Goal: Information Seeking & Learning: Learn about a topic

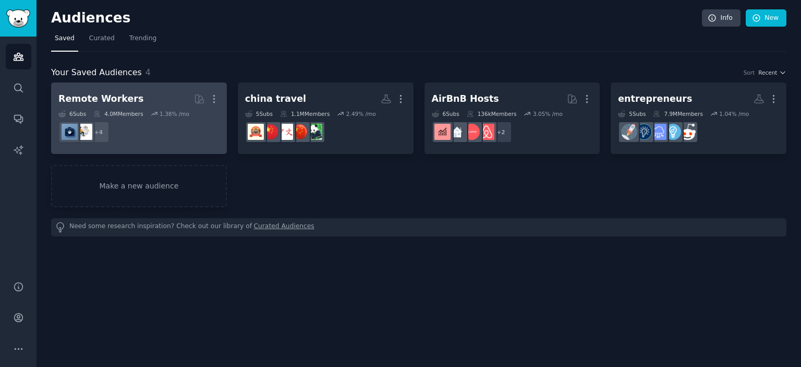
click at [140, 98] on h2 "Remote Workers More" at bounding box center [138, 99] width 161 height 18
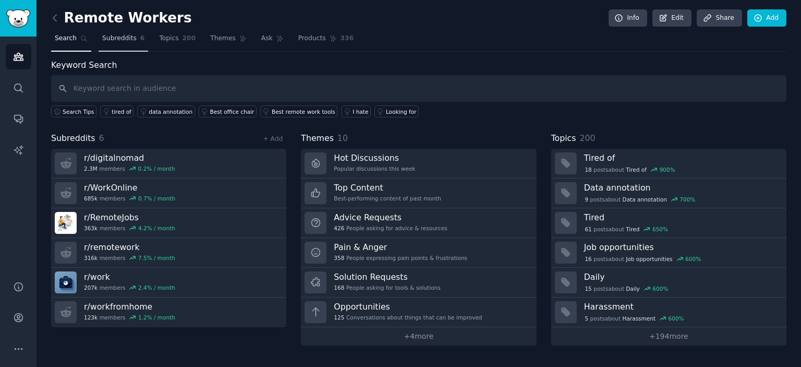
click at [115, 35] on span "Subreddits" at bounding box center [119, 38] width 34 height 9
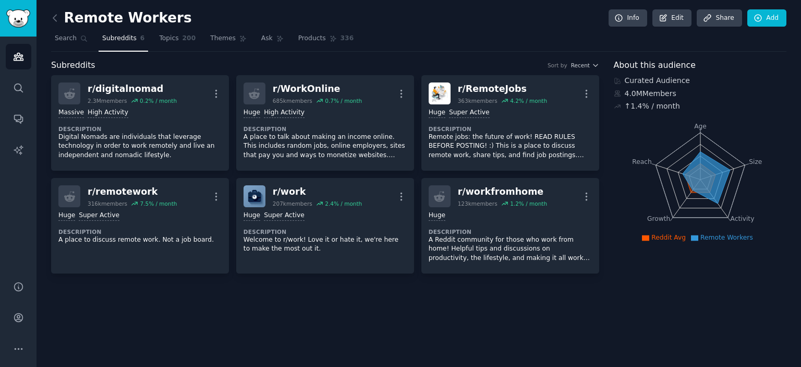
click at [175, 29] on div "Remote Workers Info Edit Share Add" at bounding box center [419, 19] width 736 height 21
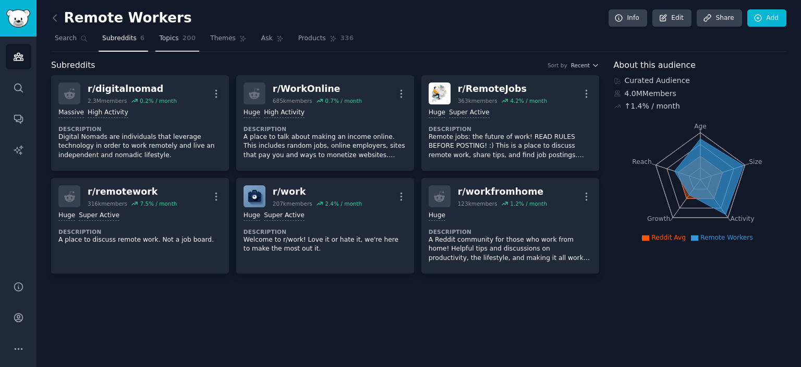
click at [161, 40] on span "Topics" at bounding box center [168, 38] width 19 height 9
click at [212, 38] on span "Themes" at bounding box center [223, 38] width 26 height 9
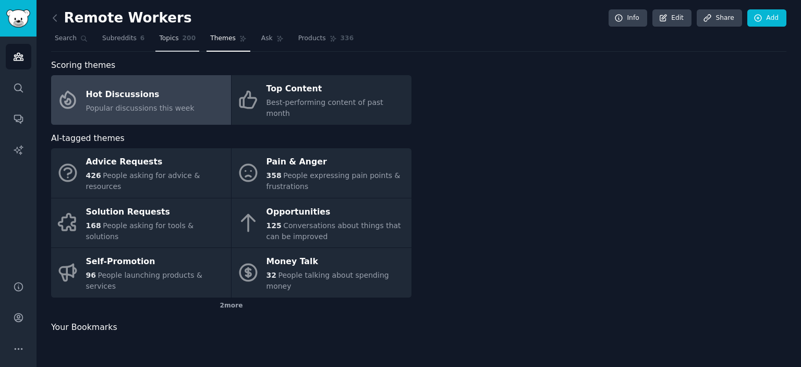
click at [172, 41] on link "Topics 200" at bounding box center [177, 40] width 44 height 21
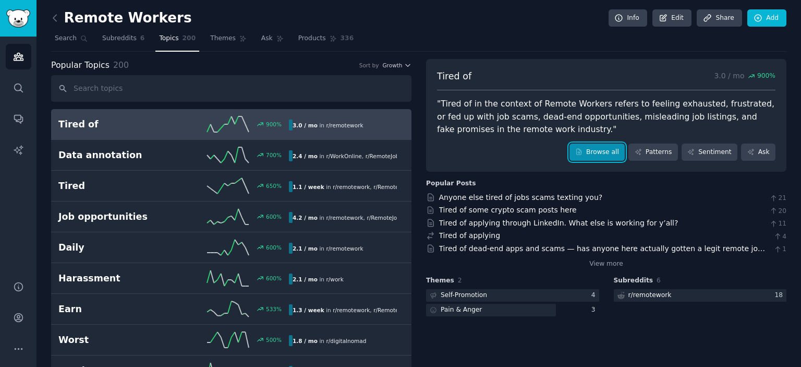
click at [595, 148] on link "Browse all" at bounding box center [598, 152] width 56 height 18
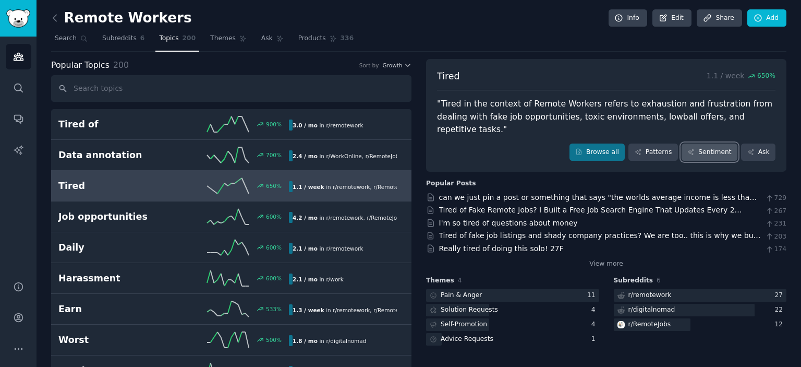
click at [695, 148] on icon at bounding box center [691, 151] width 7 height 7
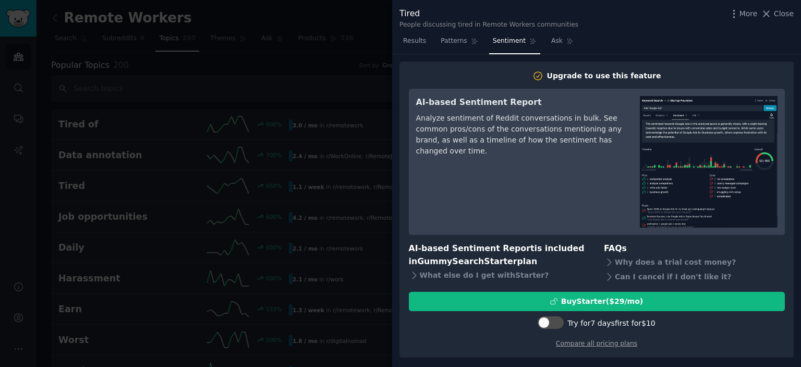
click at [341, 86] on div at bounding box center [400, 183] width 801 height 367
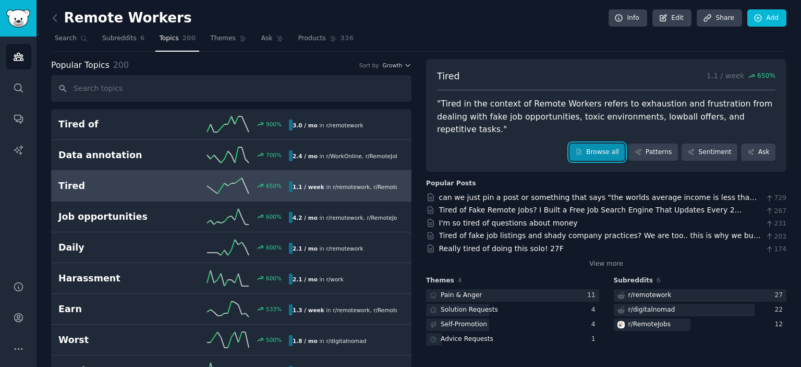
click at [605, 143] on link "Browse all" at bounding box center [598, 152] width 56 height 18
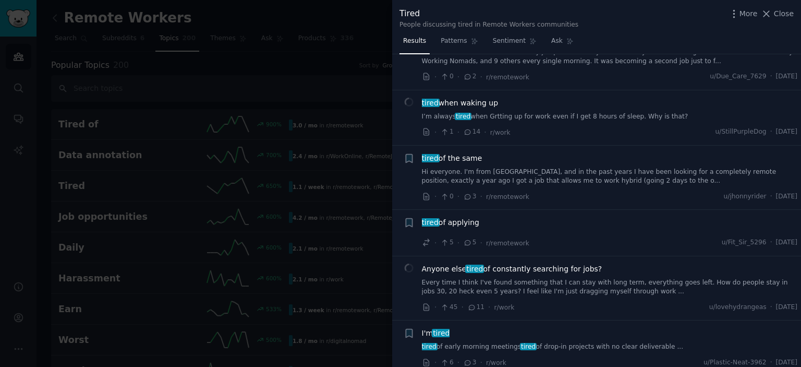
scroll to position [303, 0]
click at [549, 175] on link "Hi everyone. I'm from [GEOGRAPHIC_DATA], and in the past years I have been look…" at bounding box center [610, 176] width 376 height 18
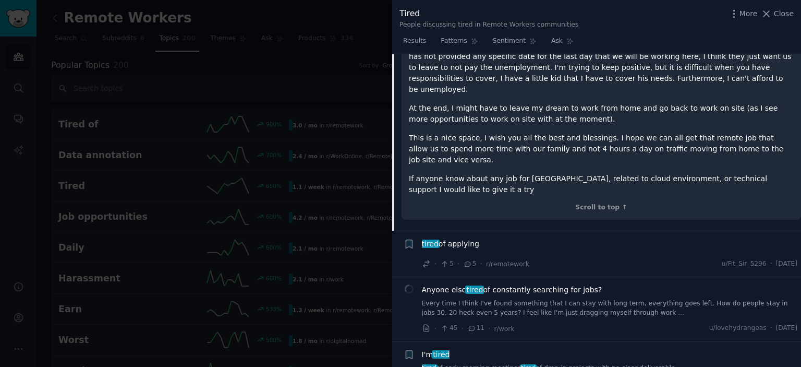
scroll to position [664, 0]
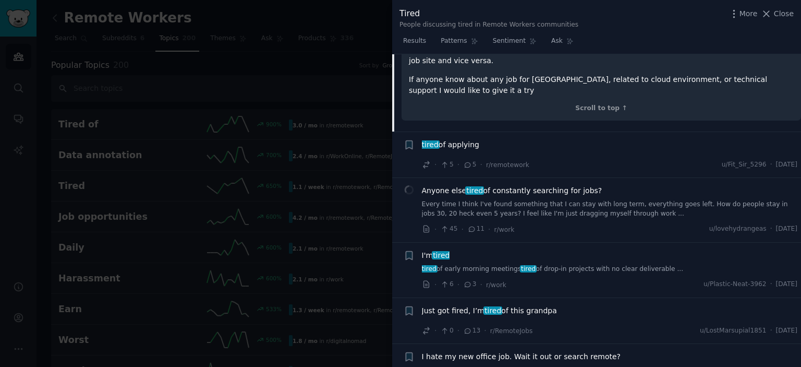
click at [640, 200] on link "Every time I think I've found something that I can stay with long term, everyth…" at bounding box center [610, 209] width 376 height 18
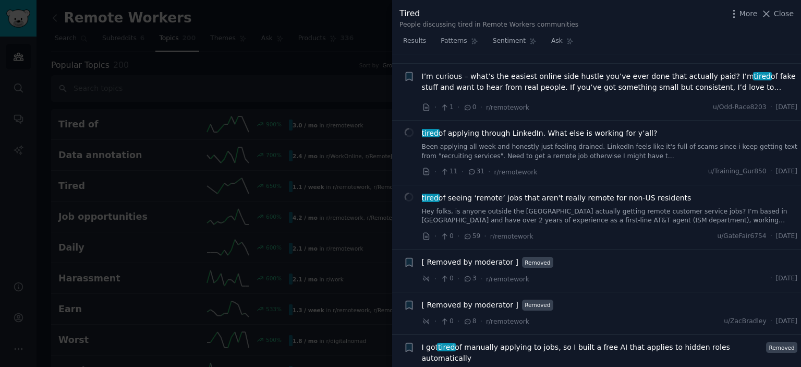
scroll to position [1051, 0]
click at [534, 144] on link "Been applying all week and honestly just feeling drained. LinkedIn feels like i…" at bounding box center [610, 150] width 376 height 18
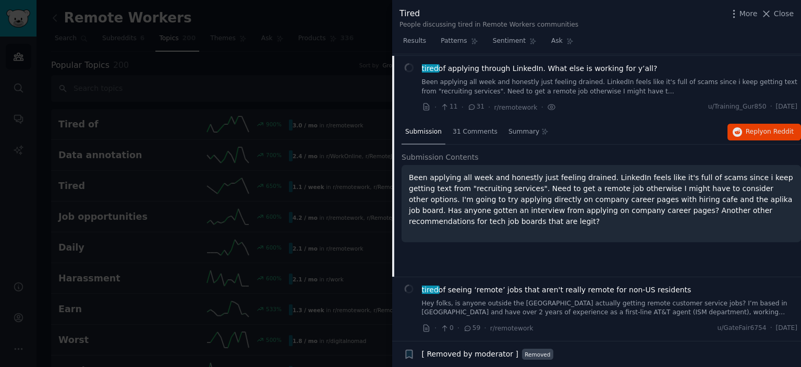
scroll to position [1027, 0]
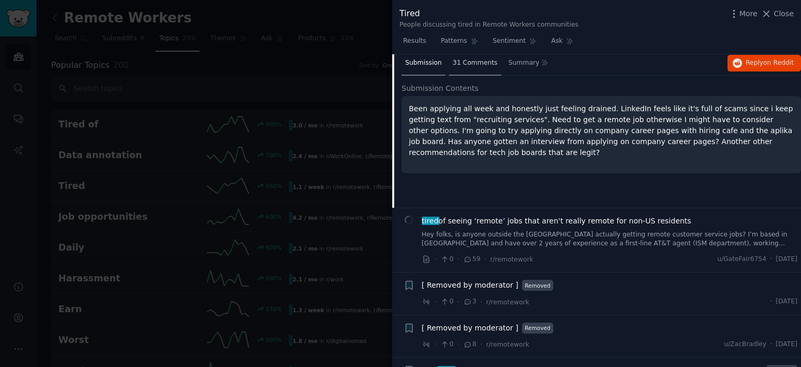
click at [467, 64] on span "31 Comments" at bounding box center [475, 62] width 45 height 9
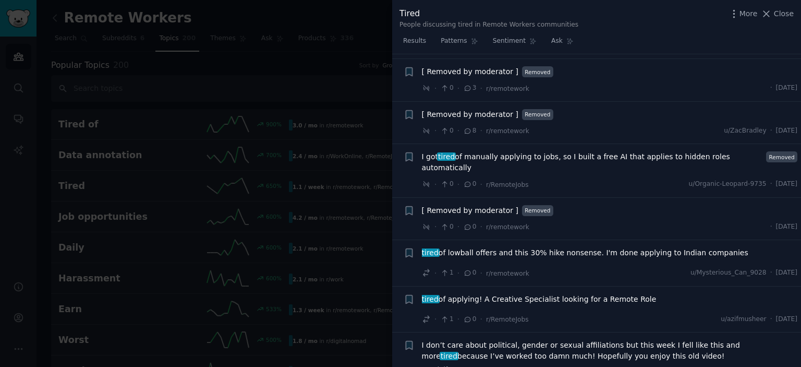
scroll to position [1676, 0]
click at [594, 114] on div "[ Removed by moderator ] Removed" at bounding box center [610, 114] width 376 height 11
click at [560, 117] on div "[ Removed by moderator ] Removed · 0 · 8 · r/remotework u/ZacBradley · Thu 31/0…" at bounding box center [610, 123] width 376 height 28
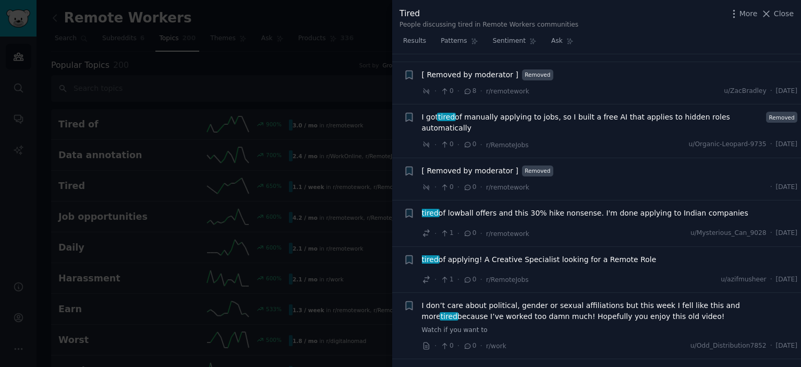
scroll to position [1715, 0]
click at [578, 114] on span "I got tired of manually applying to jobs, so I built a free AI that applies to …" at bounding box center [592, 123] width 341 height 22
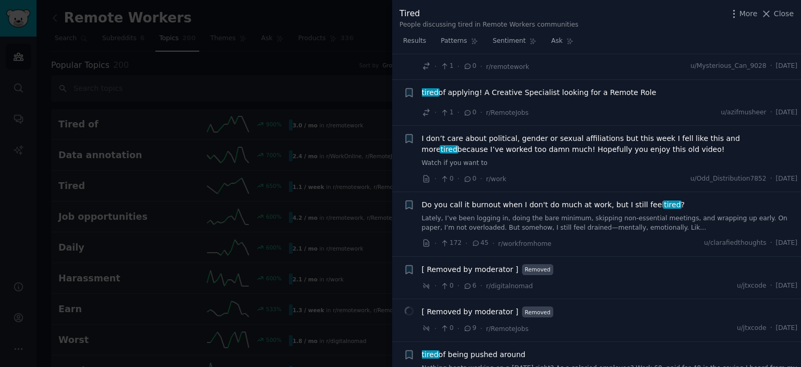
scroll to position [1447, 0]
click at [557, 133] on span "I don’t care about political, gender or sexual affiliations but this week I fel…" at bounding box center [610, 144] width 376 height 22
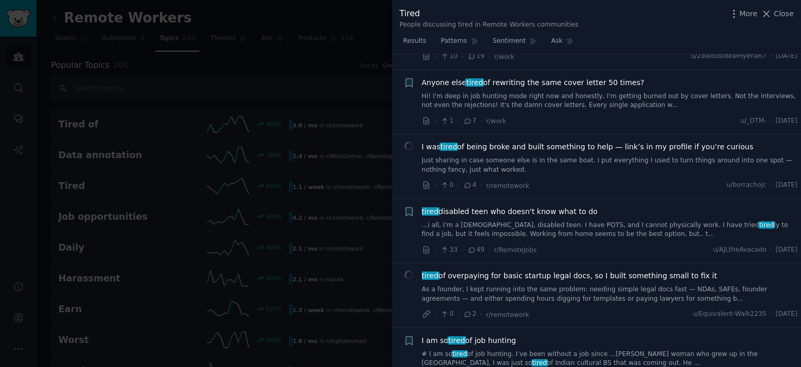
scroll to position [1976, 0]
click at [605, 91] on link "Hi! I'm deep in job hunting mode right now and honestly, I'm getting burned out…" at bounding box center [610, 100] width 376 height 18
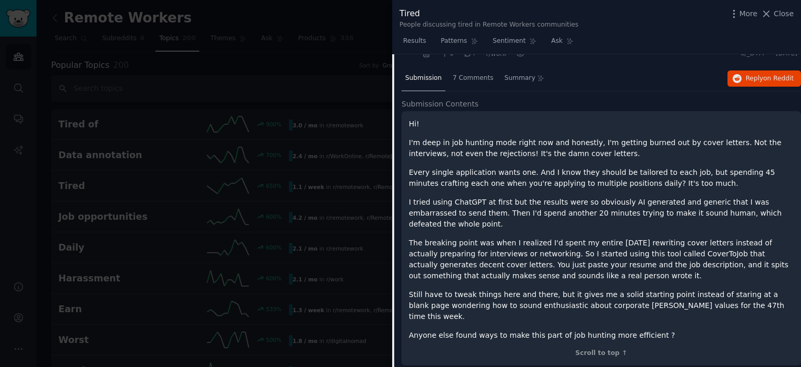
scroll to position [1883, 0]
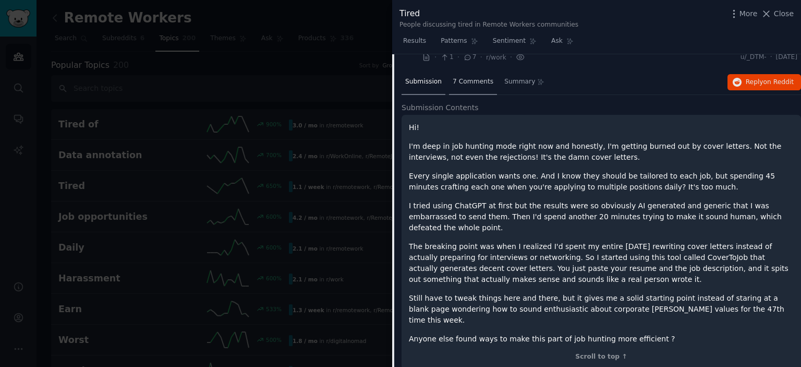
click at [464, 77] on span "7 Comments" at bounding box center [473, 81] width 41 height 9
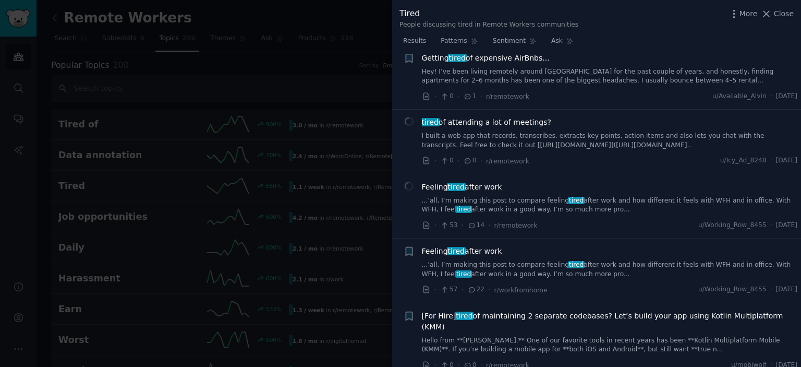
scroll to position [2438, 0]
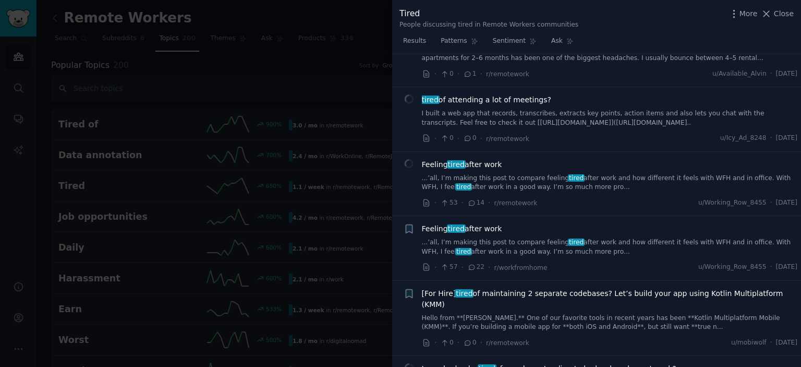
click at [521, 94] on span "tired of attending a lot of meetings?" at bounding box center [486, 99] width 129 height 11
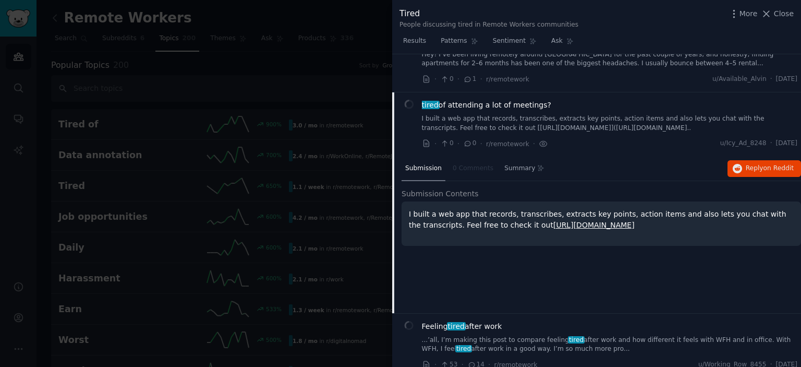
scroll to position [2225, 0]
click at [553, 221] on link "https://meetkat.app" at bounding box center [593, 225] width 81 height 8
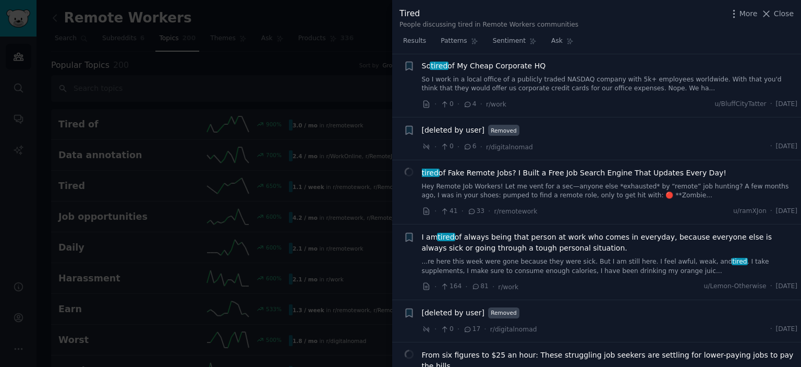
scroll to position [2991, 0]
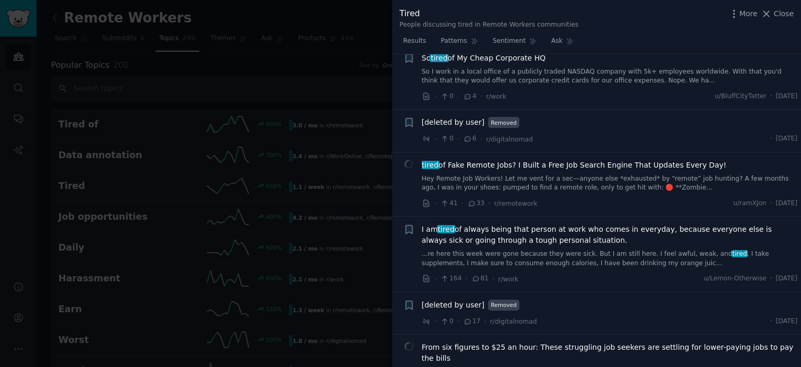
click at [633, 174] on link "Hey Remote Job Workers! Let me vent for a sec—anyone else *exhausted* by “remot…" at bounding box center [610, 183] width 376 height 18
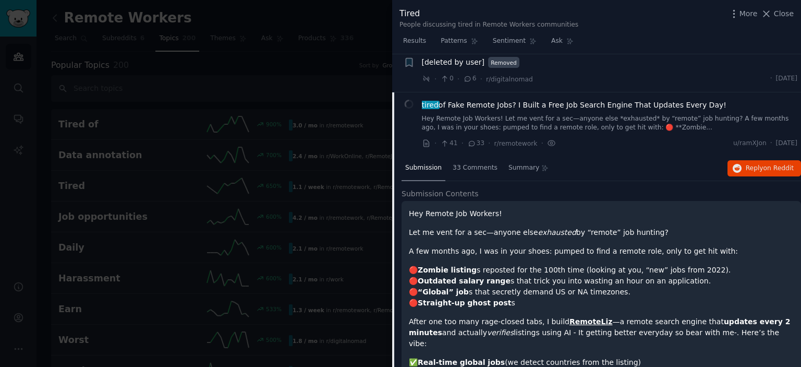
scroll to position [2870, 0]
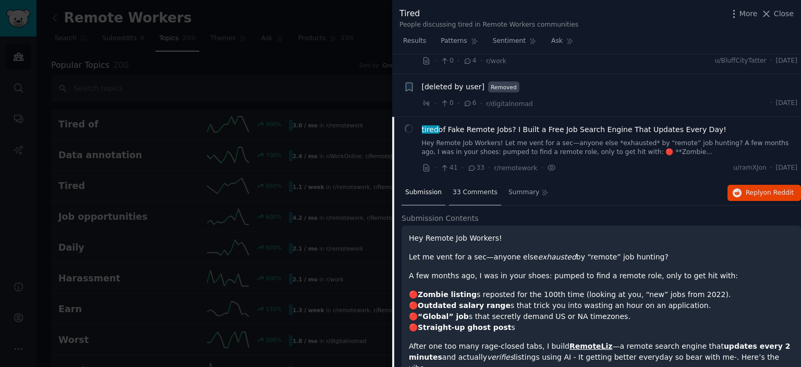
click at [481, 180] on div "33 Comments" at bounding box center [475, 192] width 52 height 25
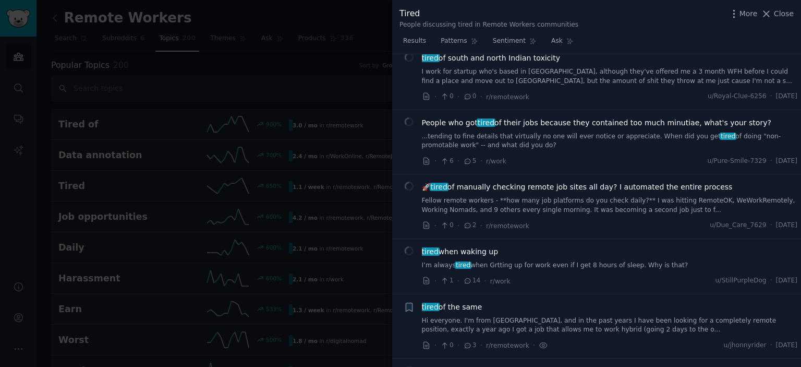
scroll to position [0, 0]
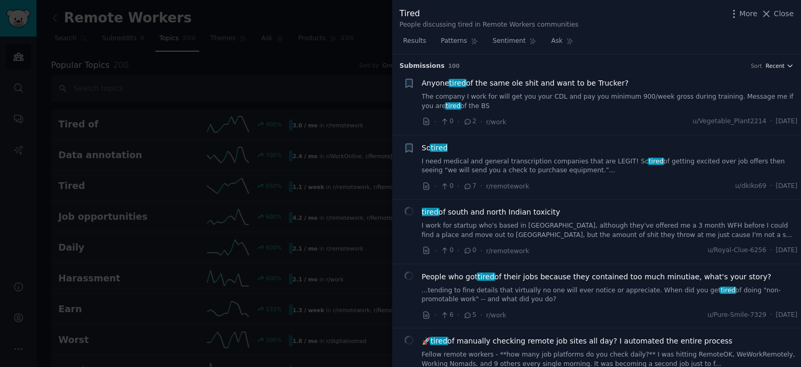
click at [775, 66] on span "Recent" at bounding box center [775, 65] width 19 height 7
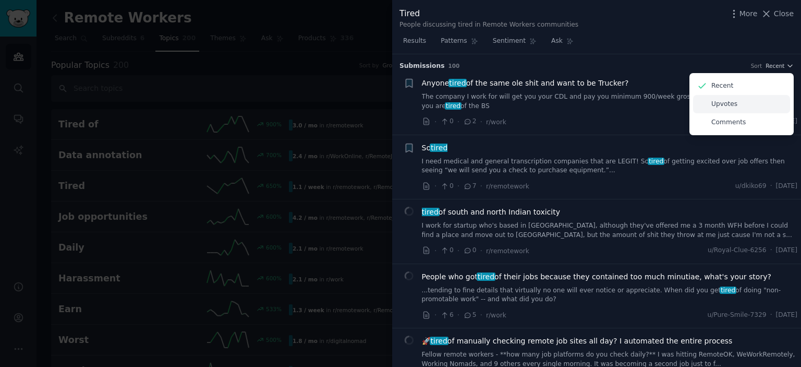
click at [727, 104] on p "Upvotes" at bounding box center [725, 104] width 26 height 9
